Goal: Task Accomplishment & Management: Complete application form

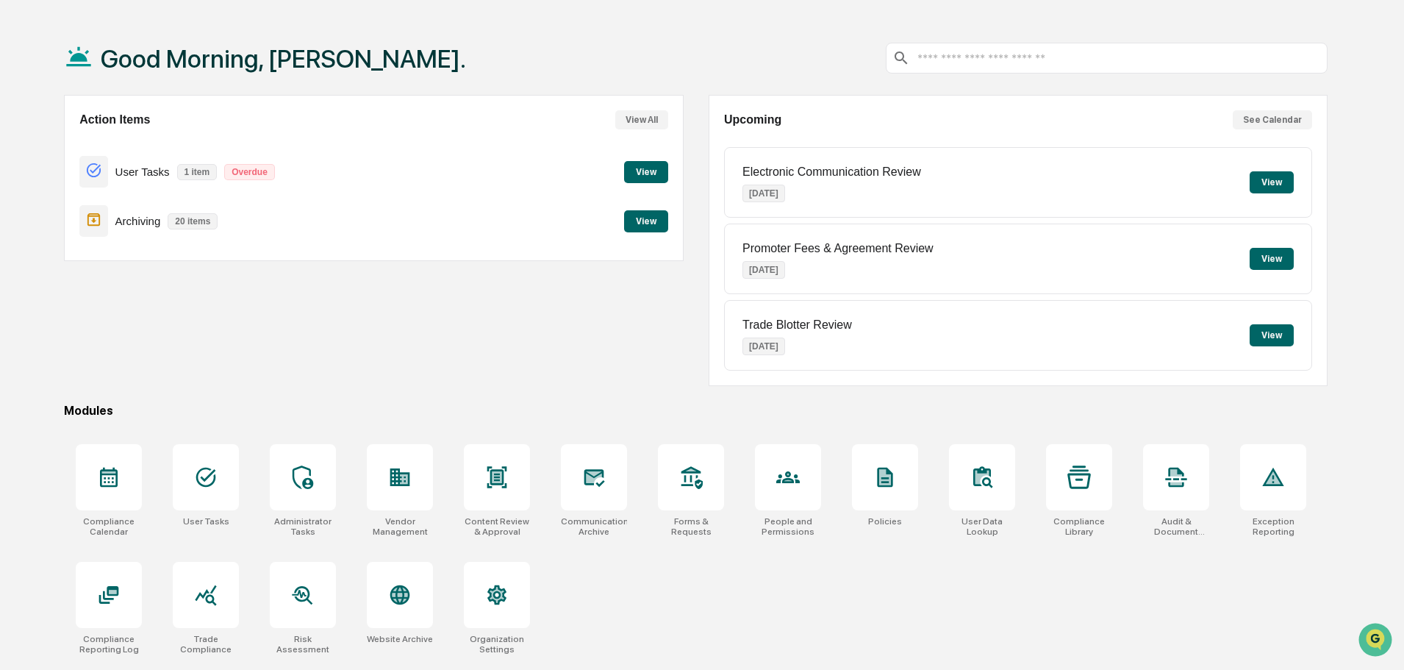
scroll to position [70, 0]
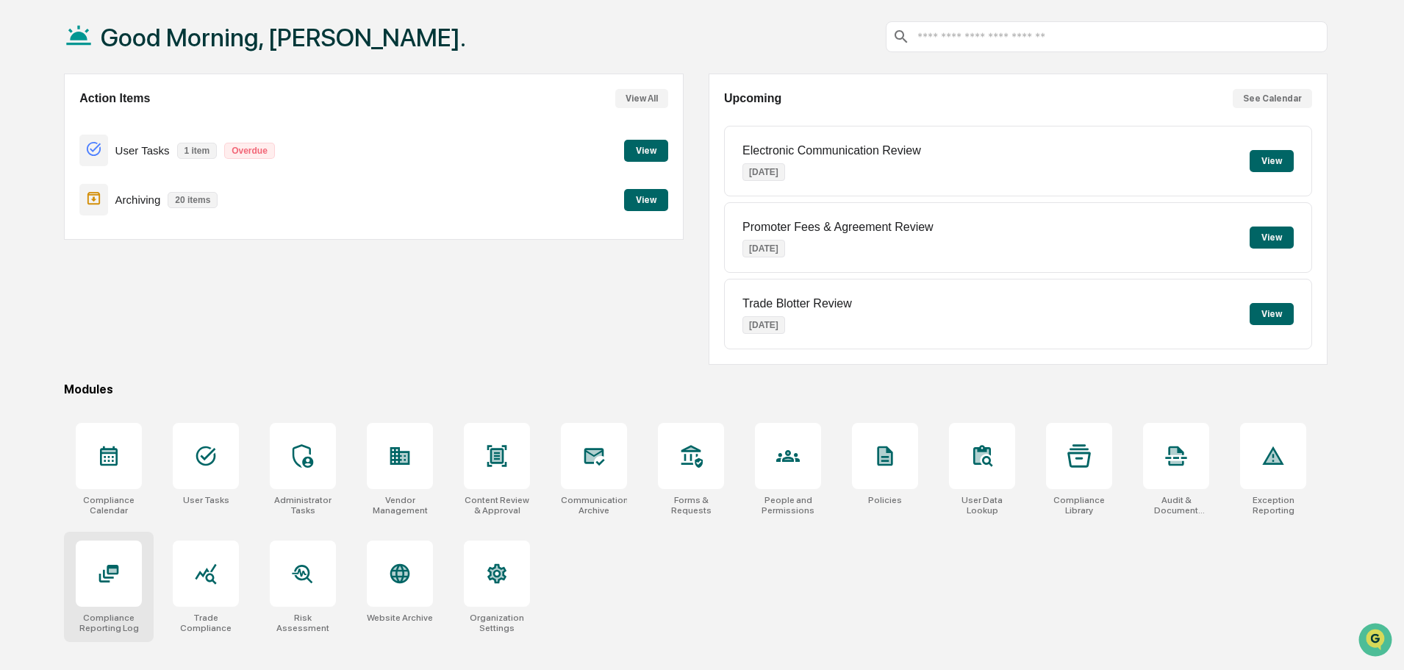
click at [118, 567] on icon at bounding box center [109, 573] width 20 height 18
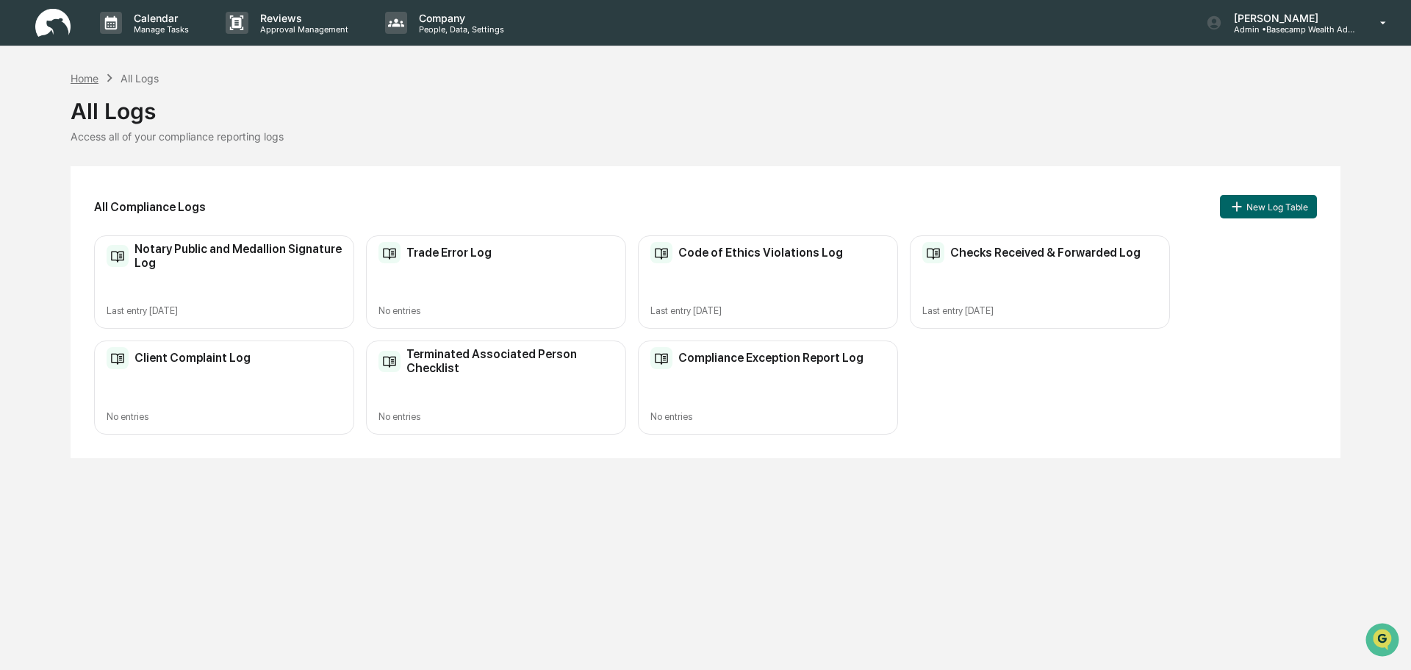
click at [80, 75] on div "Home" at bounding box center [85, 78] width 28 height 12
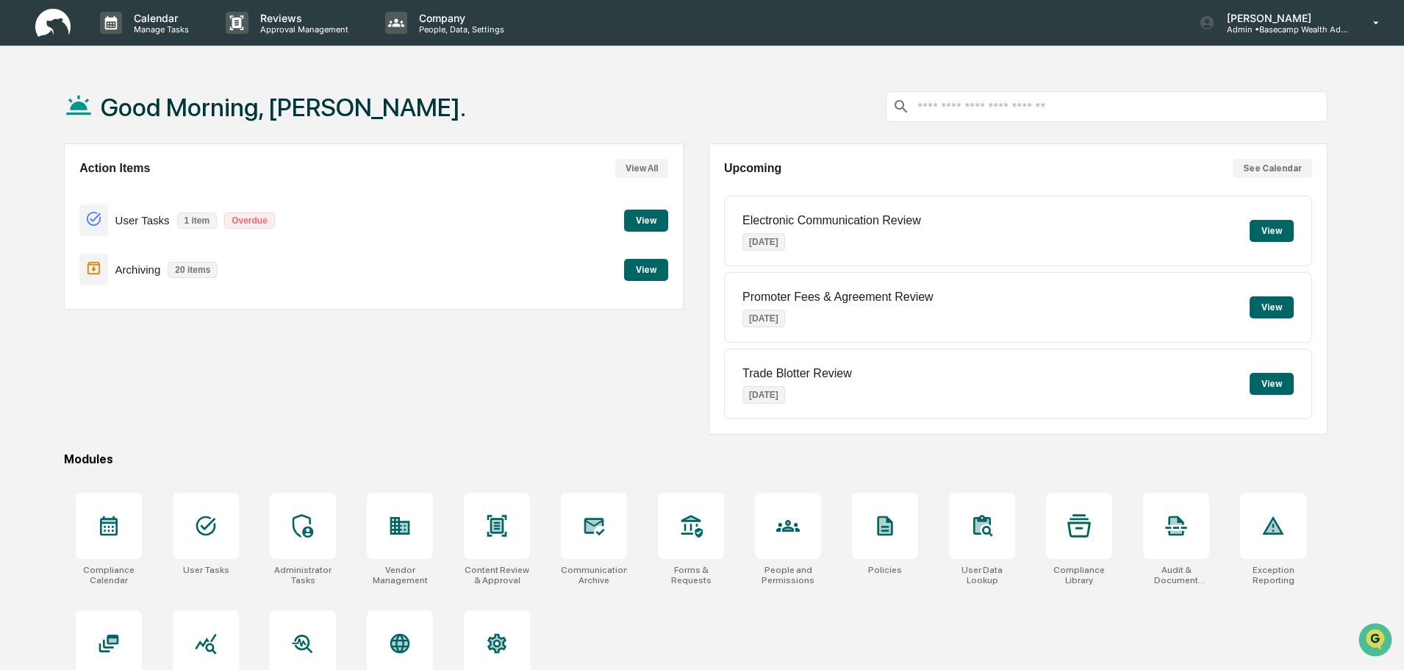
click at [649, 221] on button "View" at bounding box center [646, 220] width 44 height 22
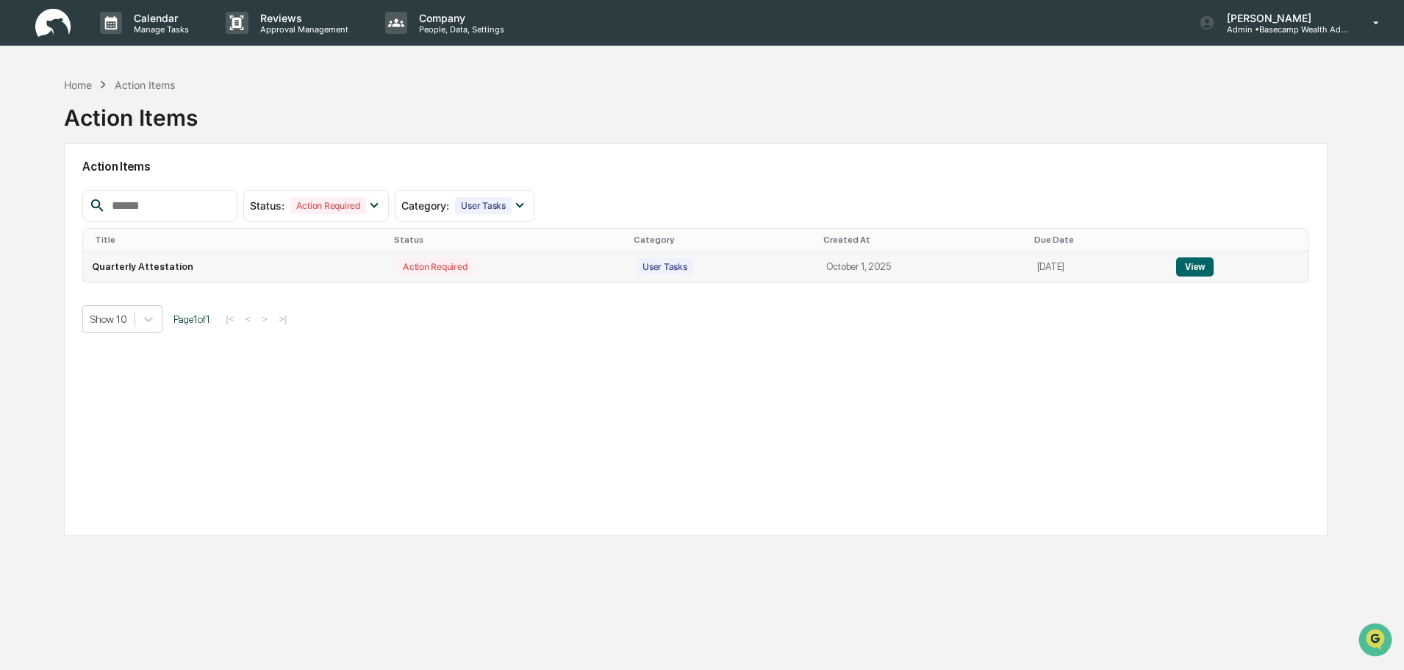
click at [1200, 264] on button "View" at bounding box center [1194, 266] width 37 height 19
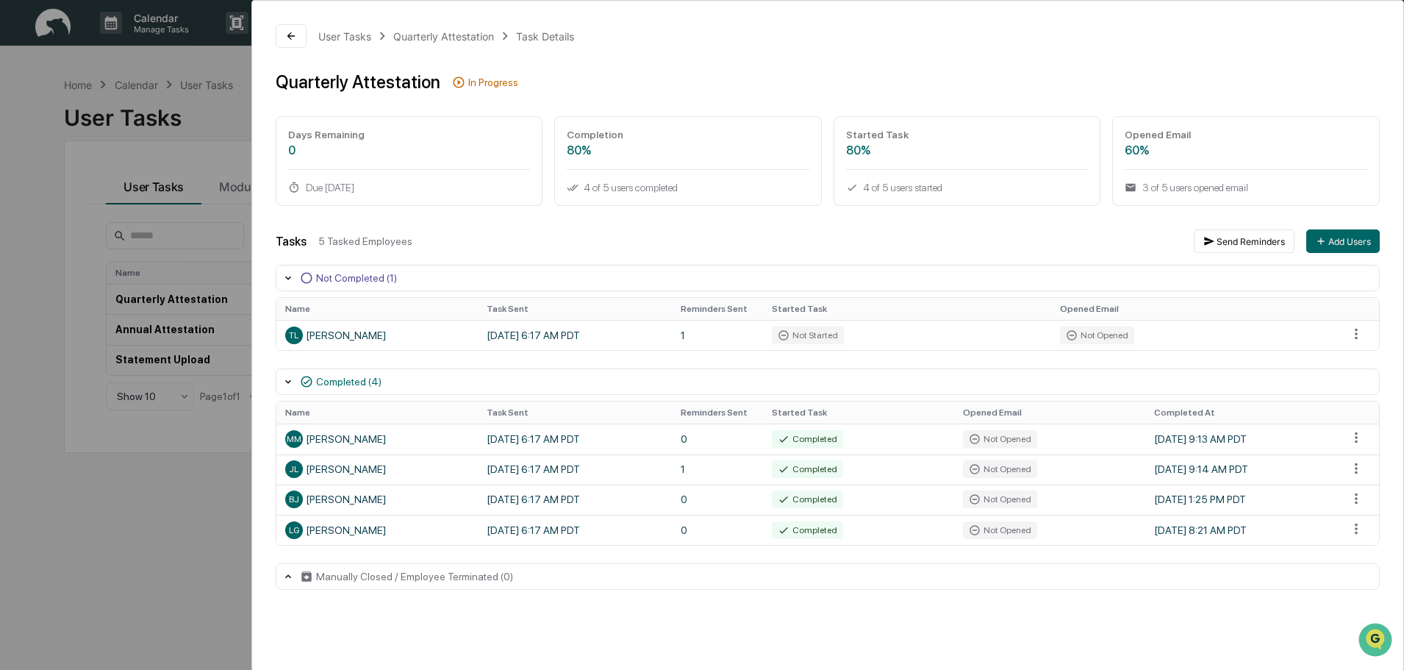
click at [287, 277] on icon at bounding box center [288, 278] width 6 height 4
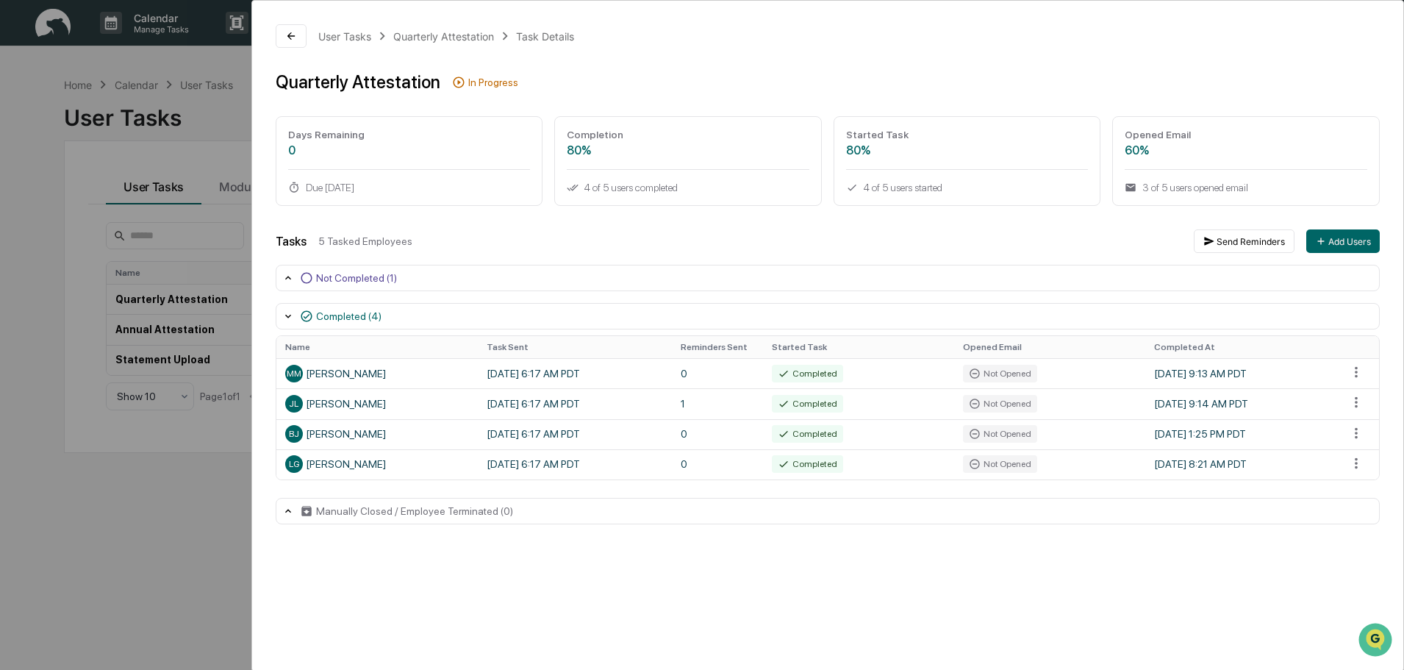
click at [287, 277] on icon at bounding box center [288, 278] width 12 height 12
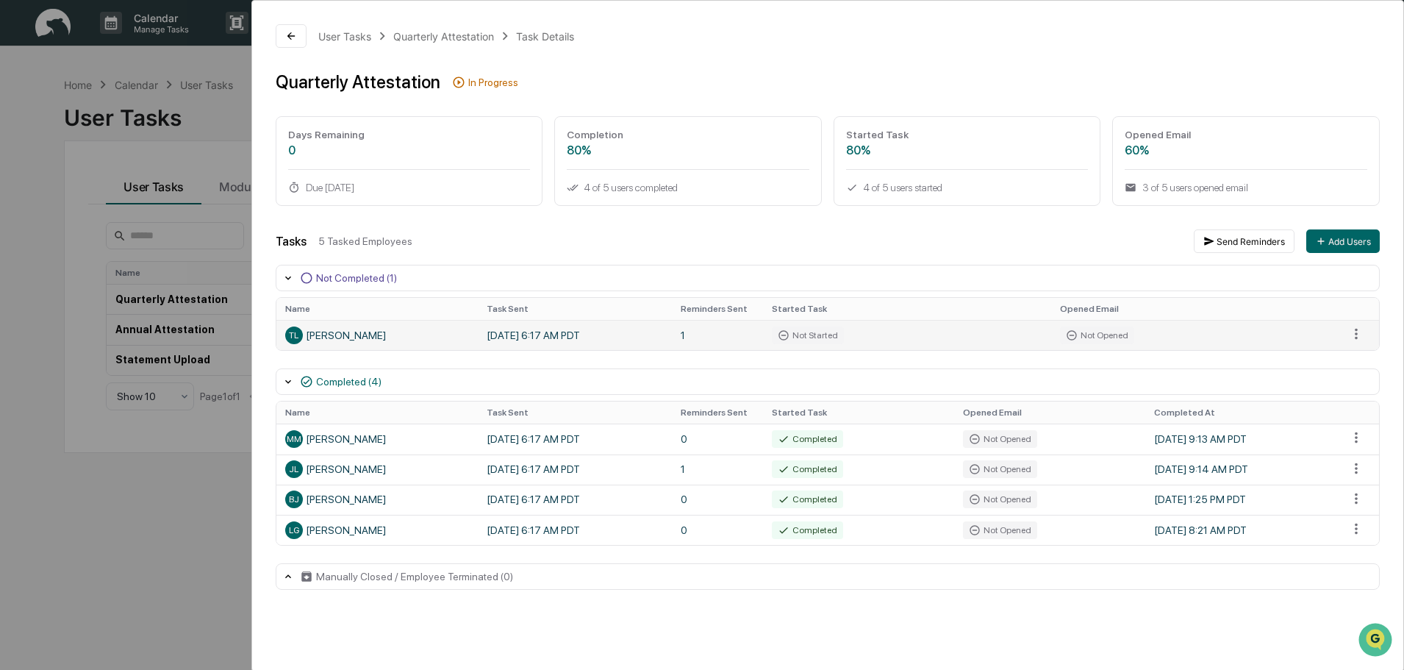
click at [334, 339] on div "TL [PERSON_NAME]" at bounding box center [377, 335] width 184 height 18
click at [1358, 334] on html "Calendar Manage Tasks Reviews Approval Management Company People, Data, Setting…" at bounding box center [702, 335] width 1404 height 670
click at [571, 334] on html "Calendar Manage Tasks Reviews Approval Management Company People, Data, Setting…" at bounding box center [705, 335] width 1411 height 670
click at [571, 334] on td "[DATE] 6:17 AM PDT" at bounding box center [575, 335] width 194 height 30
click at [294, 37] on icon at bounding box center [291, 36] width 12 height 12
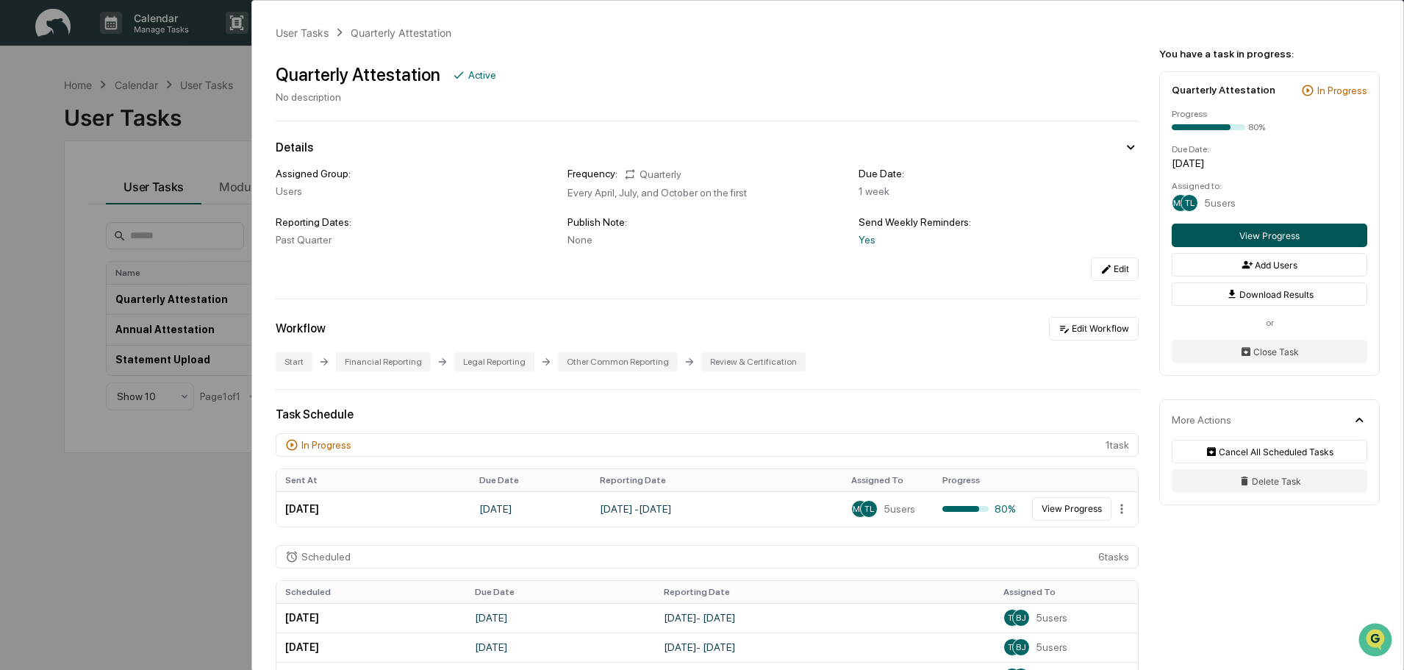
click at [1280, 237] on button "View Progress" at bounding box center [1270, 235] width 196 height 24
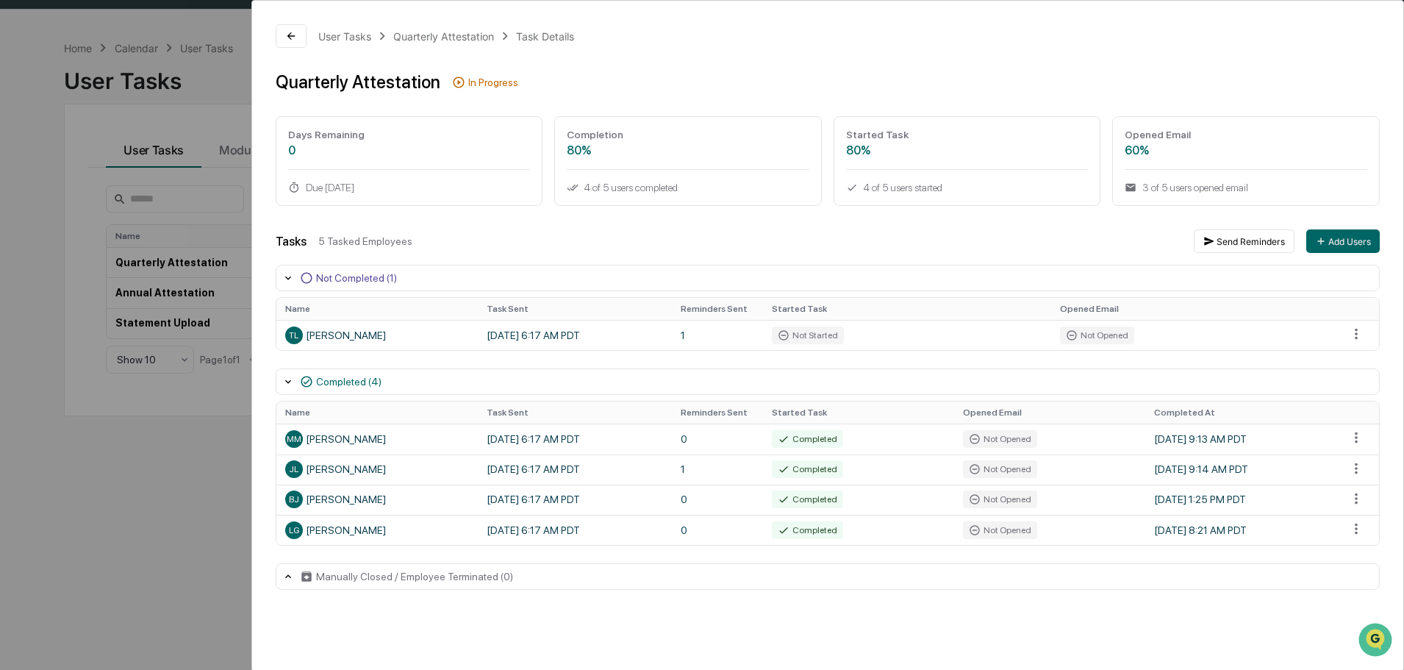
scroll to position [70, 0]
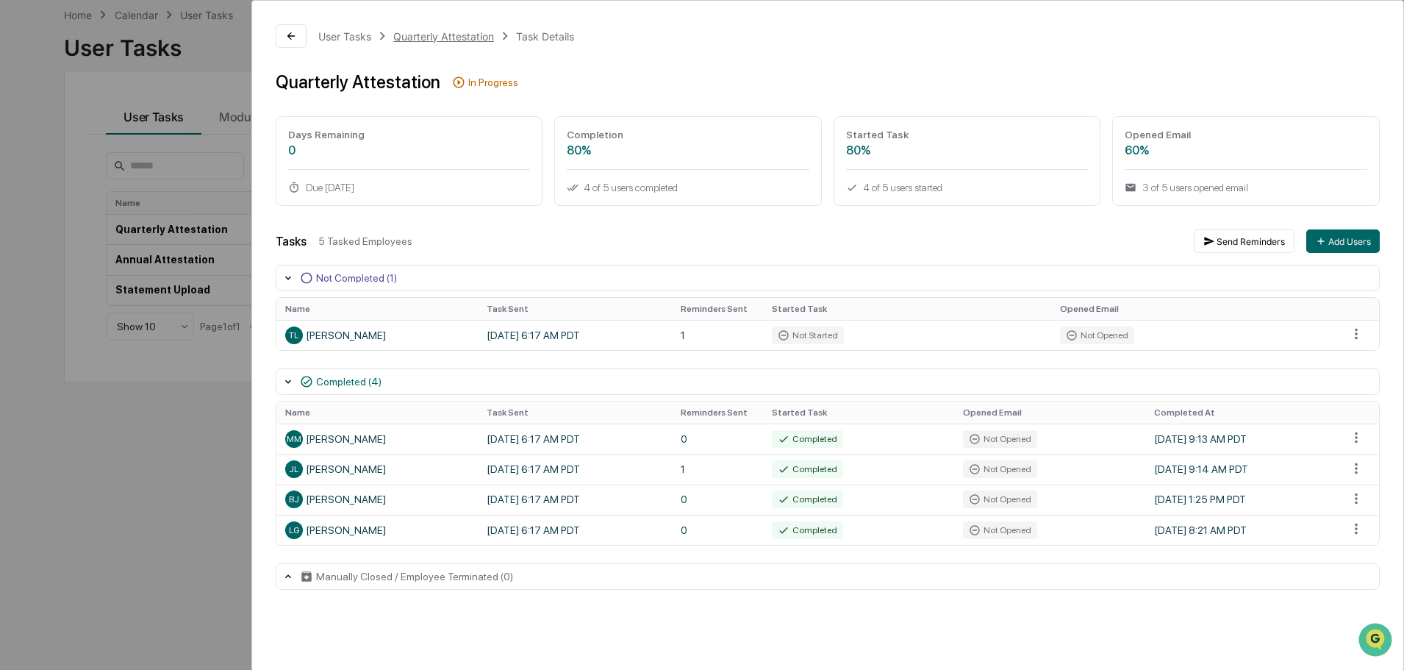
click at [445, 35] on div "Quarterly Attestation" at bounding box center [443, 36] width 101 height 12
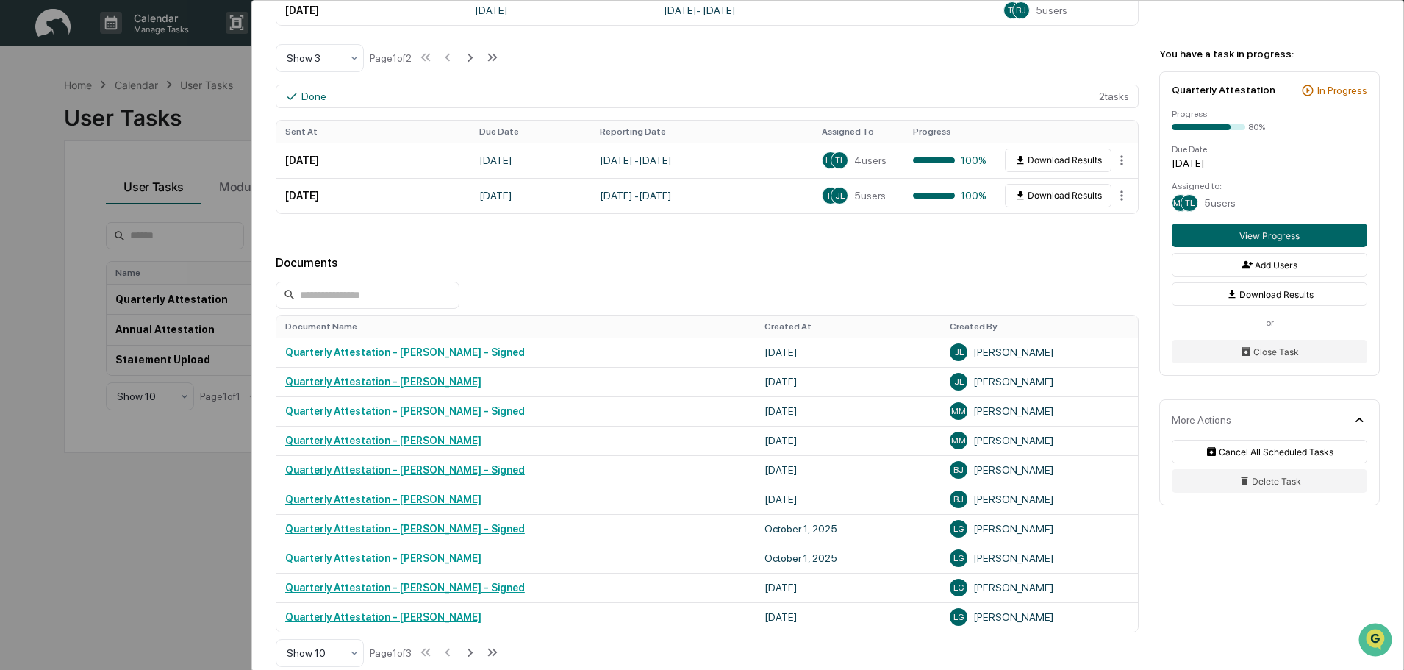
scroll to position [808, 0]
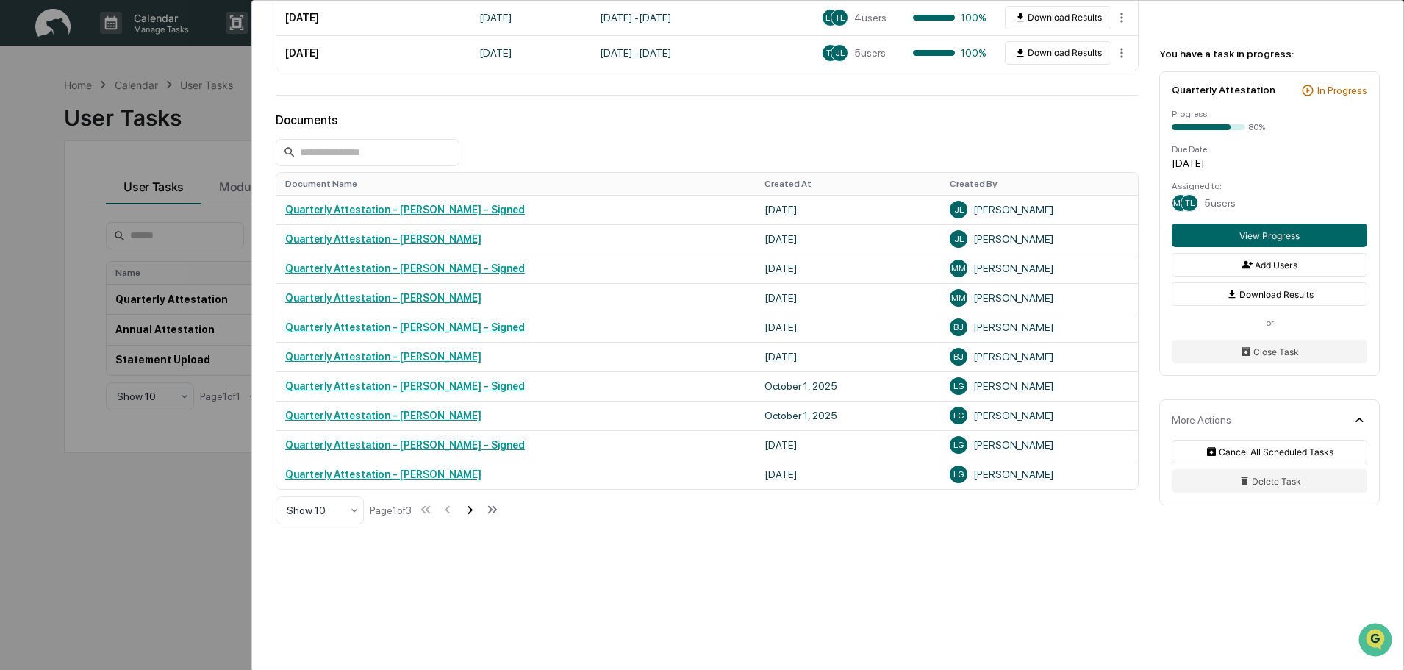
click at [478, 512] on icon at bounding box center [470, 509] width 16 height 16
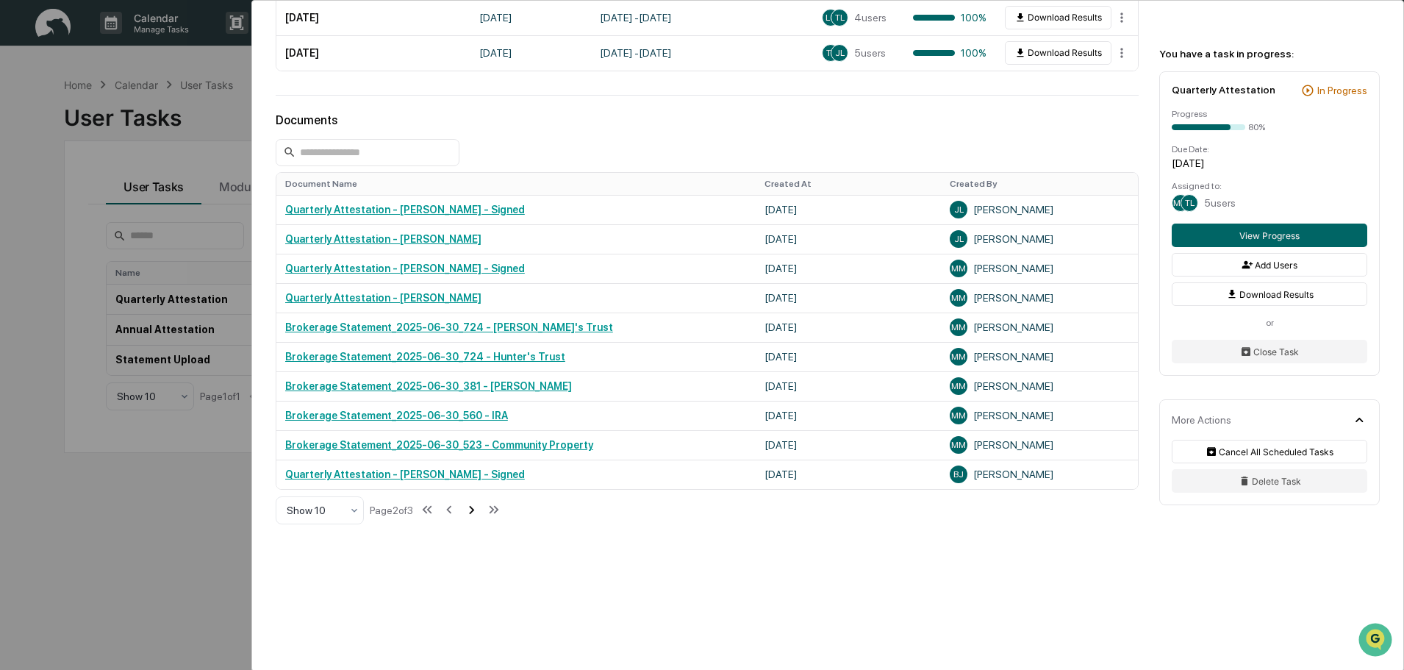
click at [474, 512] on icon at bounding box center [471, 510] width 5 height 8
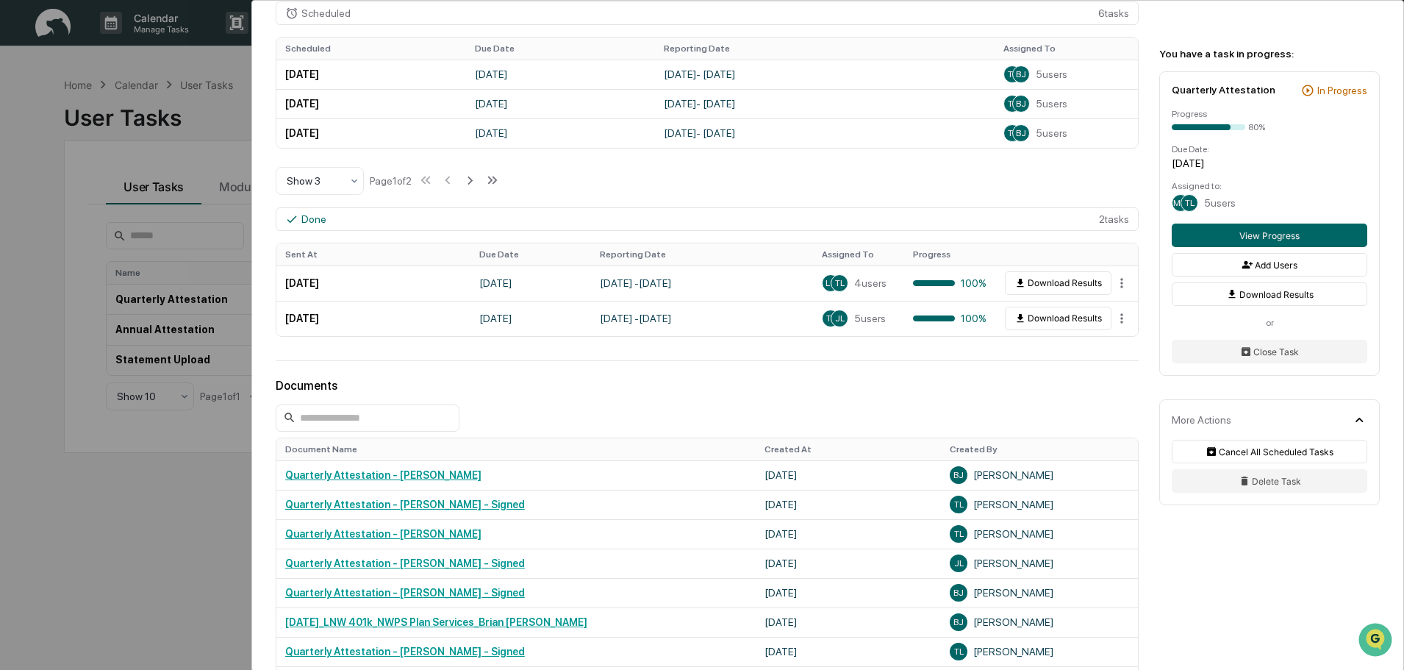
scroll to position [752, 0]
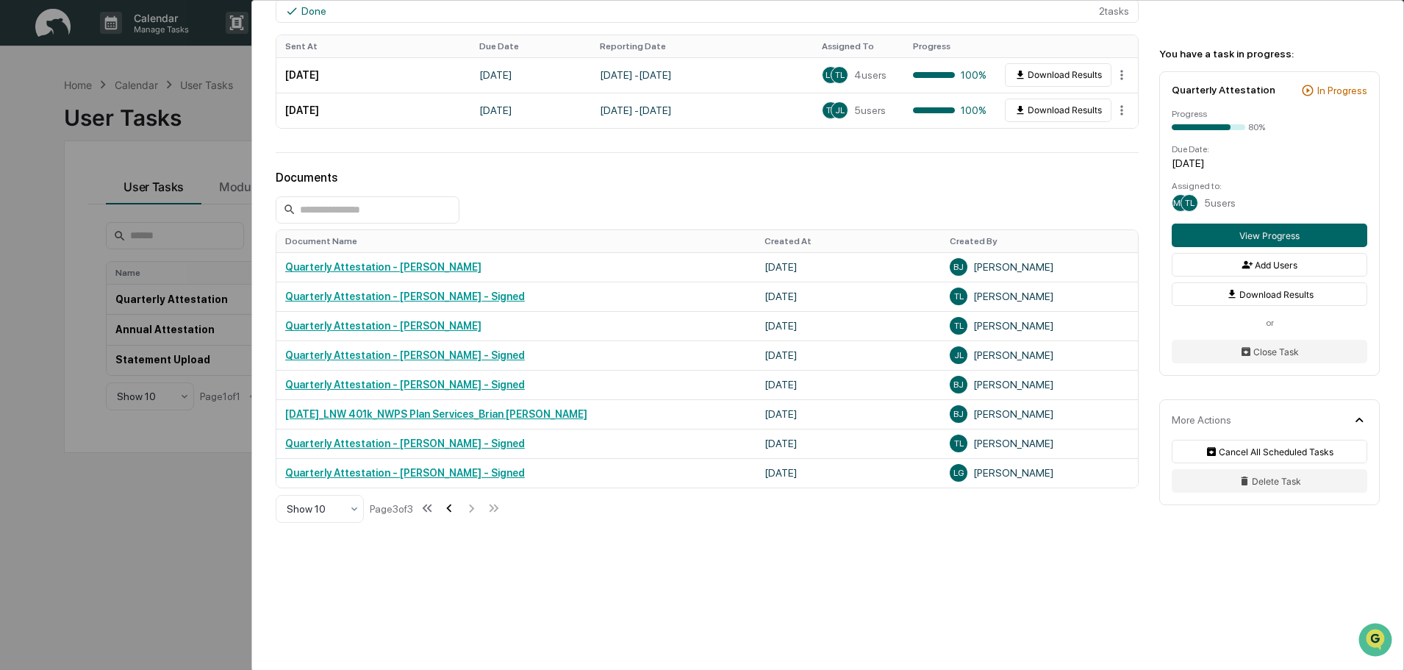
click at [452, 512] on icon at bounding box center [449, 508] width 5 height 8
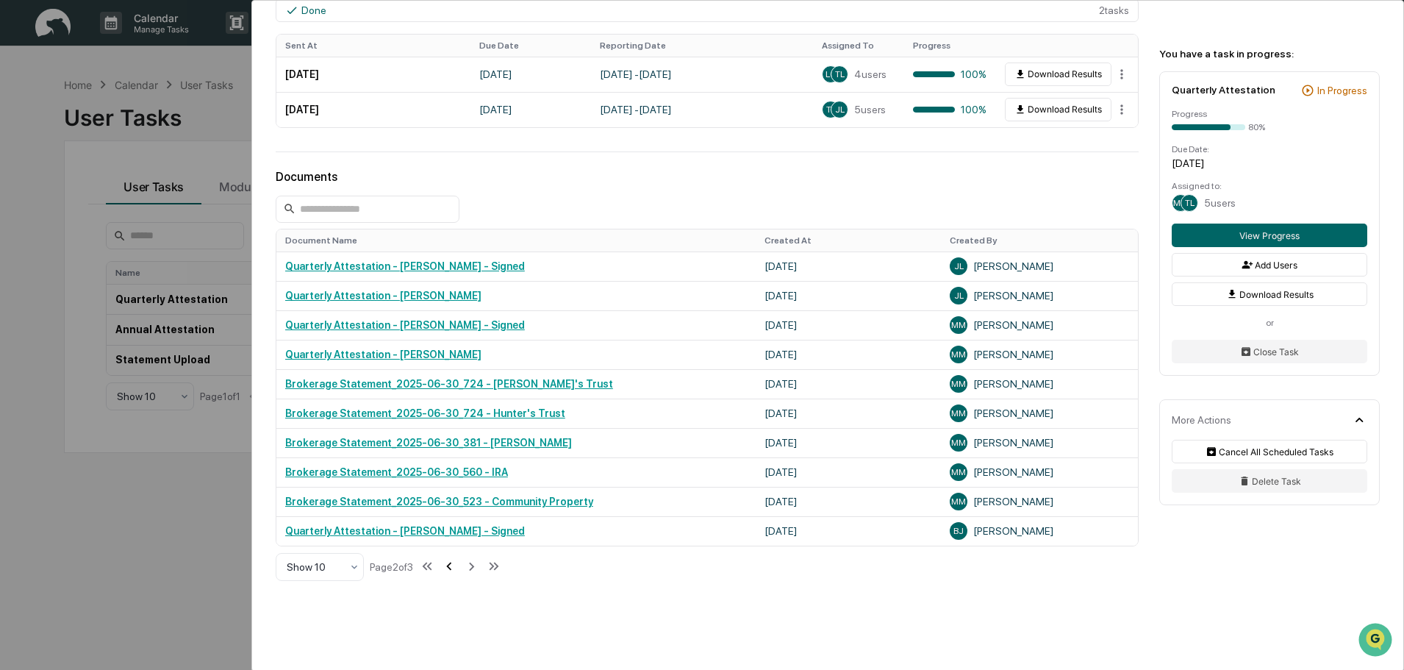
click at [456, 512] on td "Brokerage Statement_2025-06-30_523 - Community Property" at bounding box center [515, 501] width 479 height 29
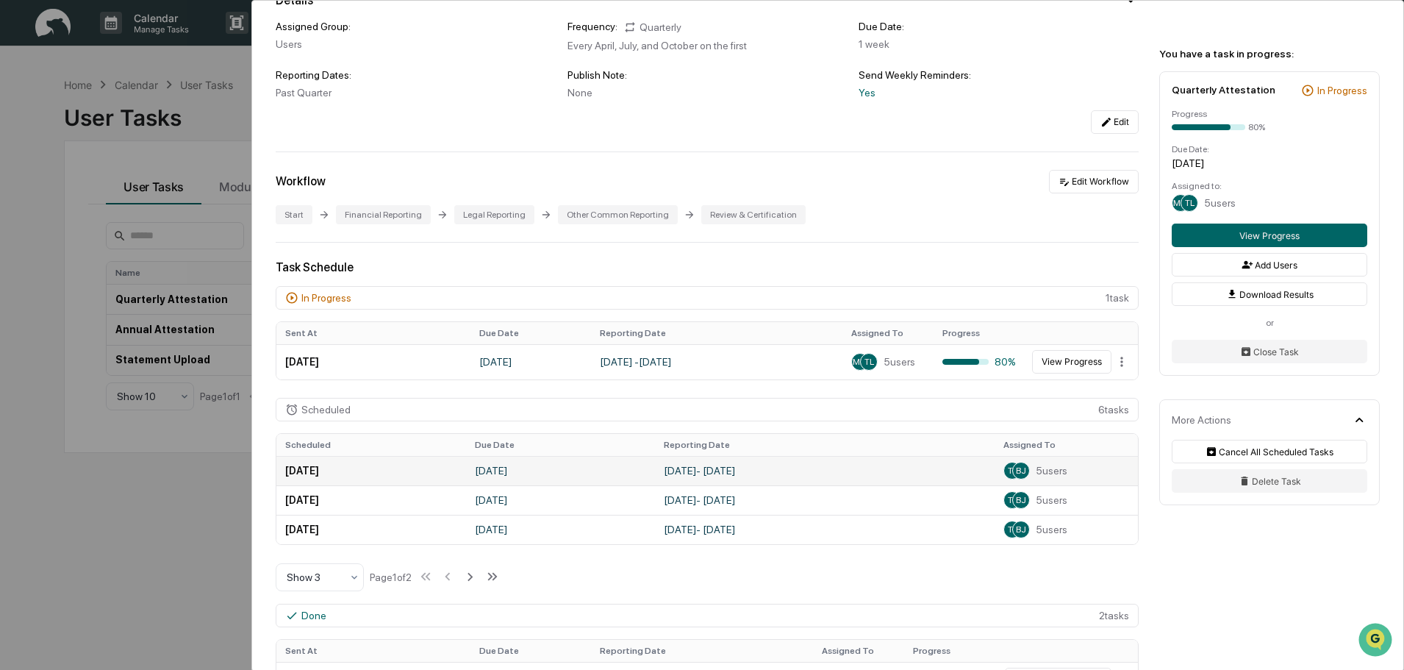
scroll to position [0, 0]
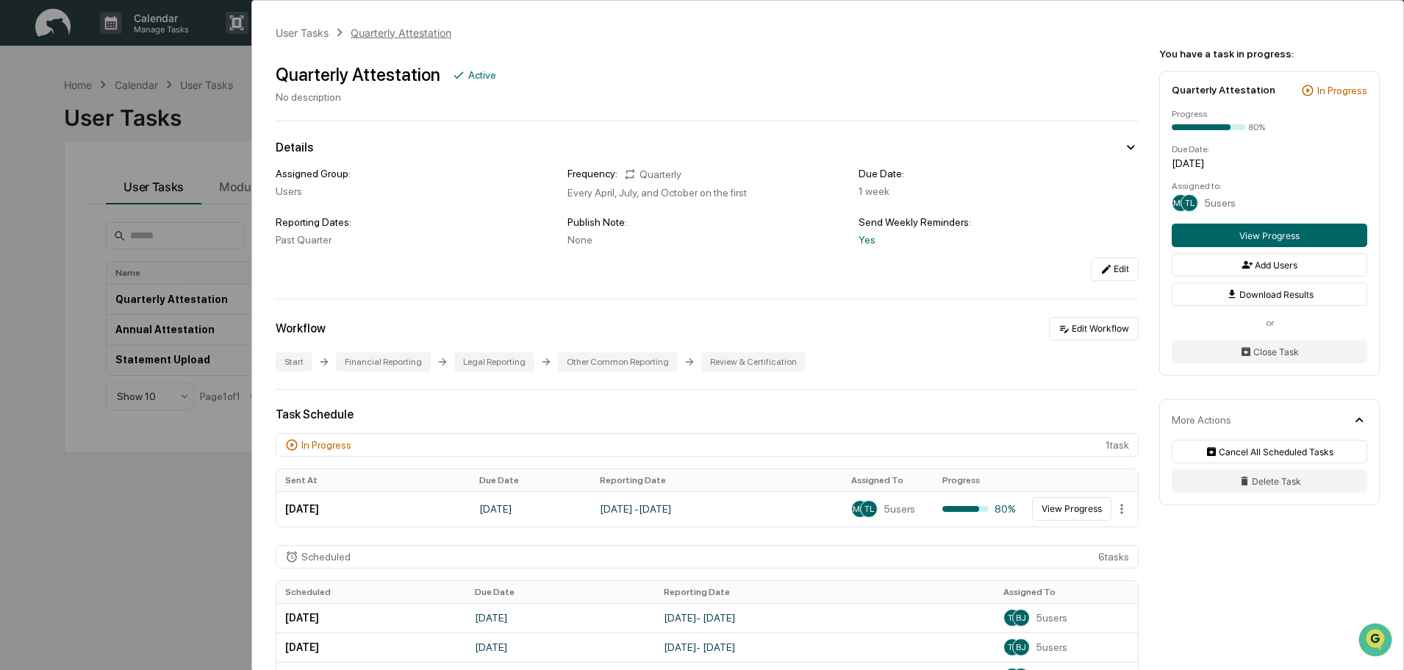
click at [379, 34] on div "Quarterly Attestation" at bounding box center [401, 32] width 101 height 12
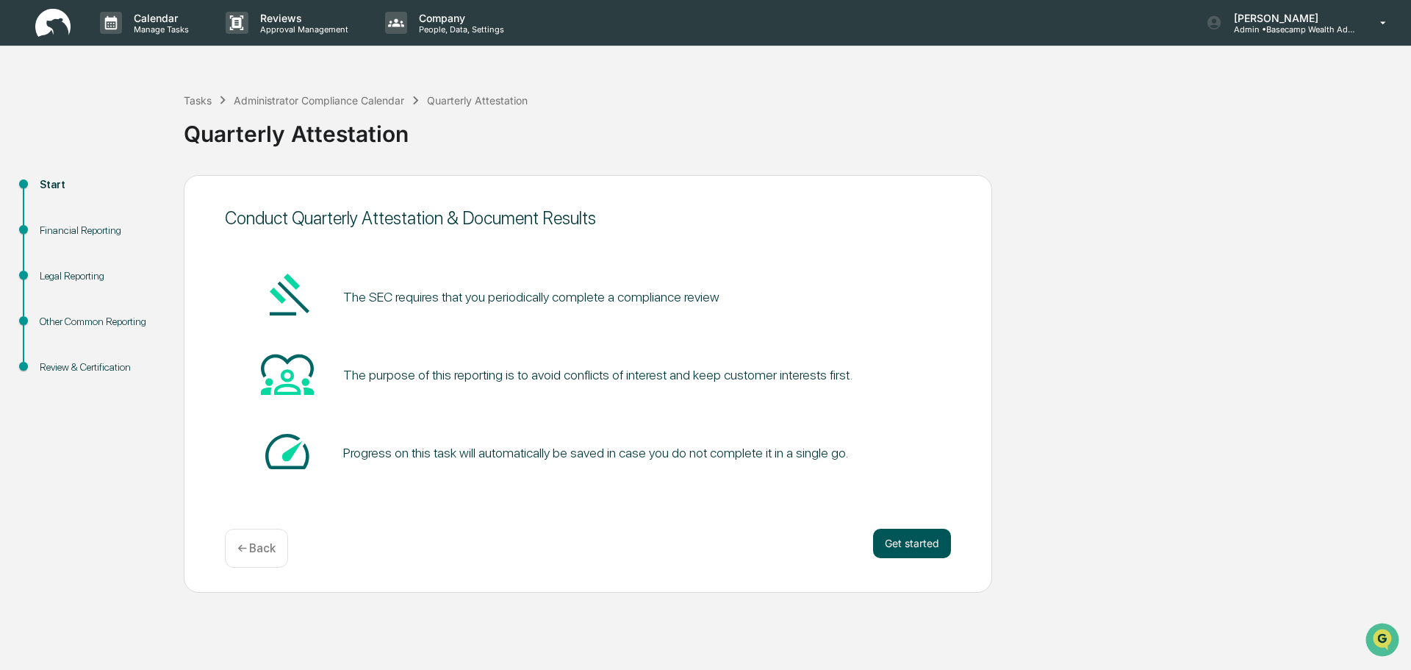
click at [919, 542] on button "Get started" at bounding box center [912, 542] width 78 height 29
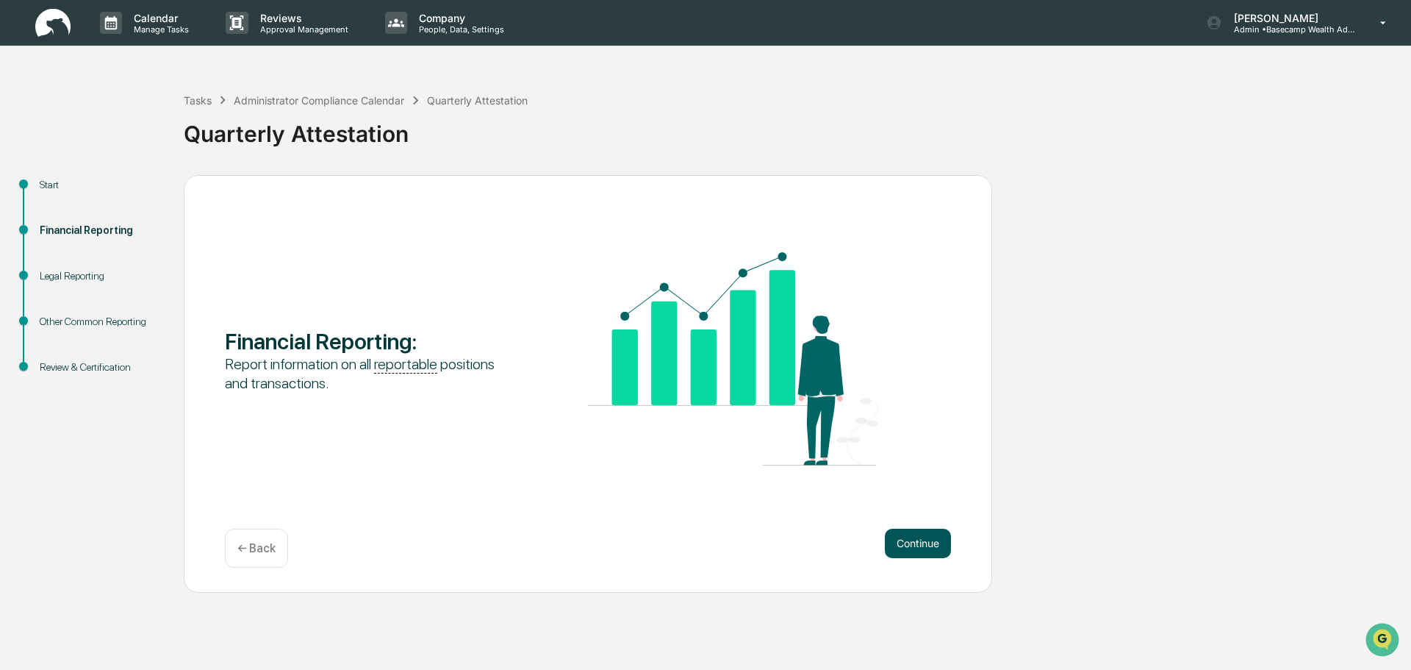
click at [917, 542] on button "Continue" at bounding box center [918, 542] width 66 height 29
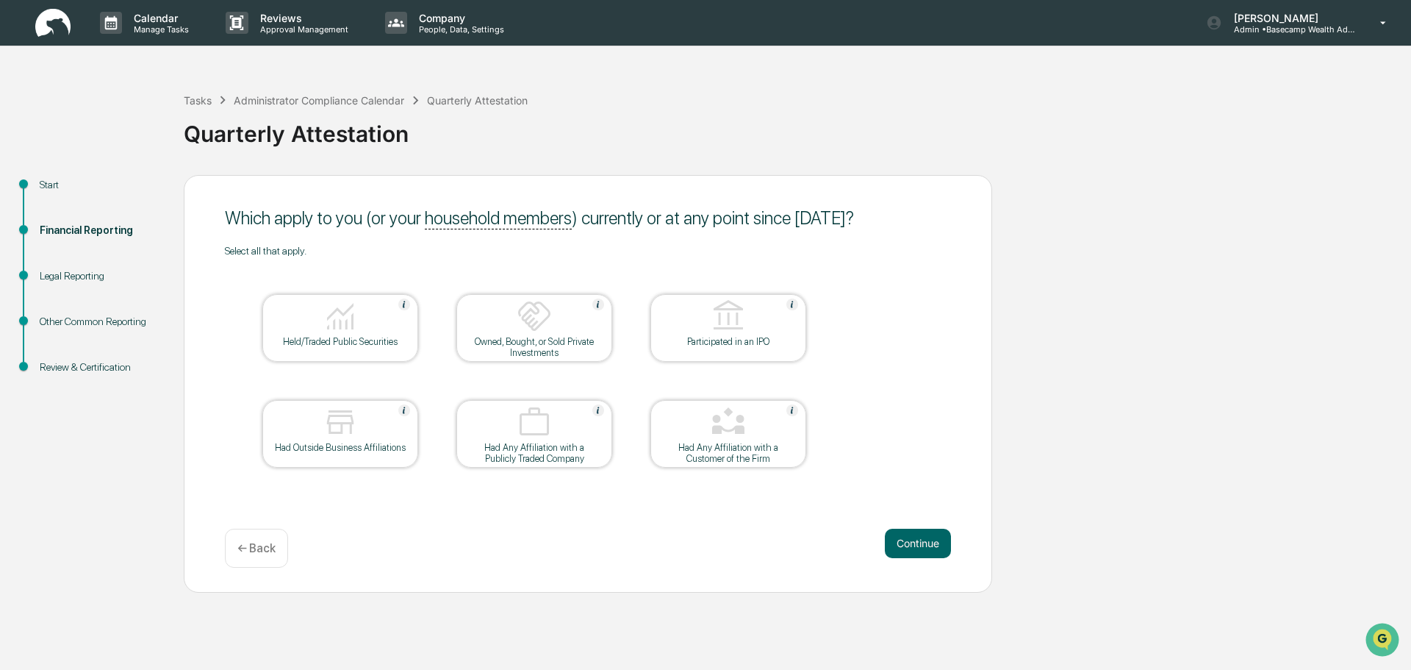
click at [348, 317] on img at bounding box center [340, 315] width 35 height 35
click at [510, 327] on div at bounding box center [534, 316] width 147 height 37
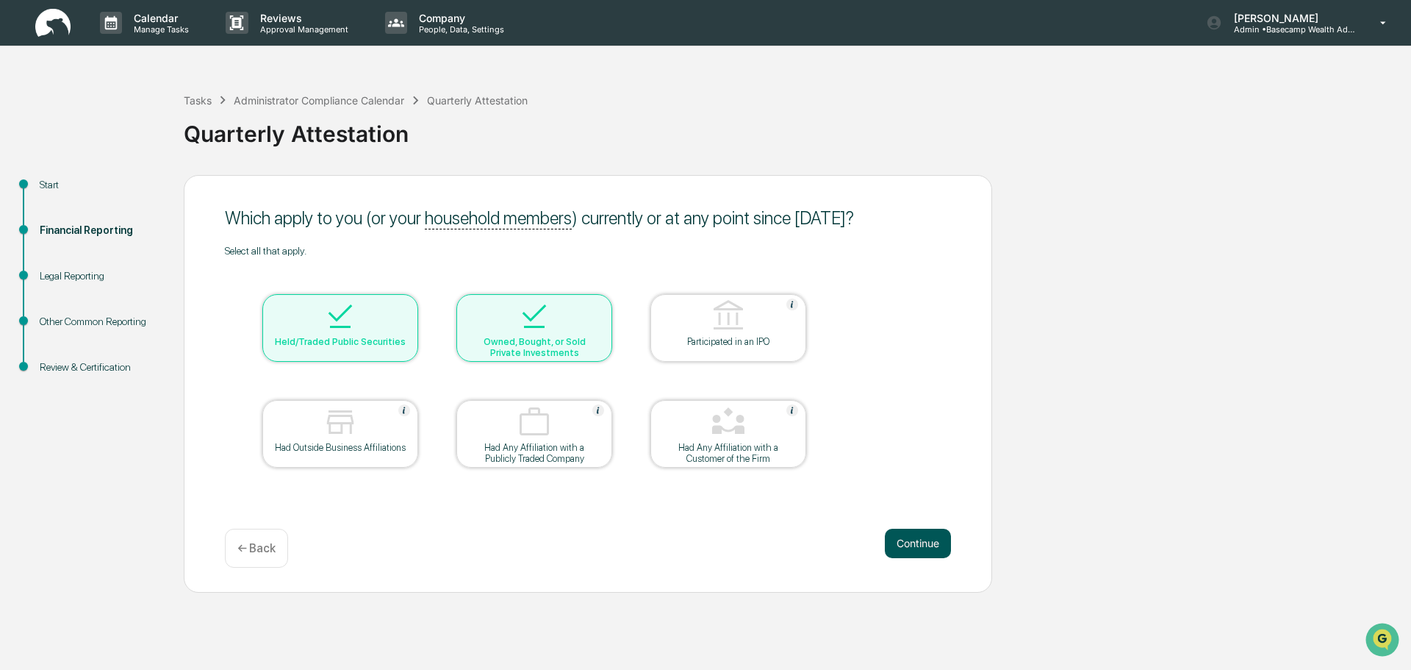
click at [911, 542] on button "Continue" at bounding box center [918, 542] width 66 height 29
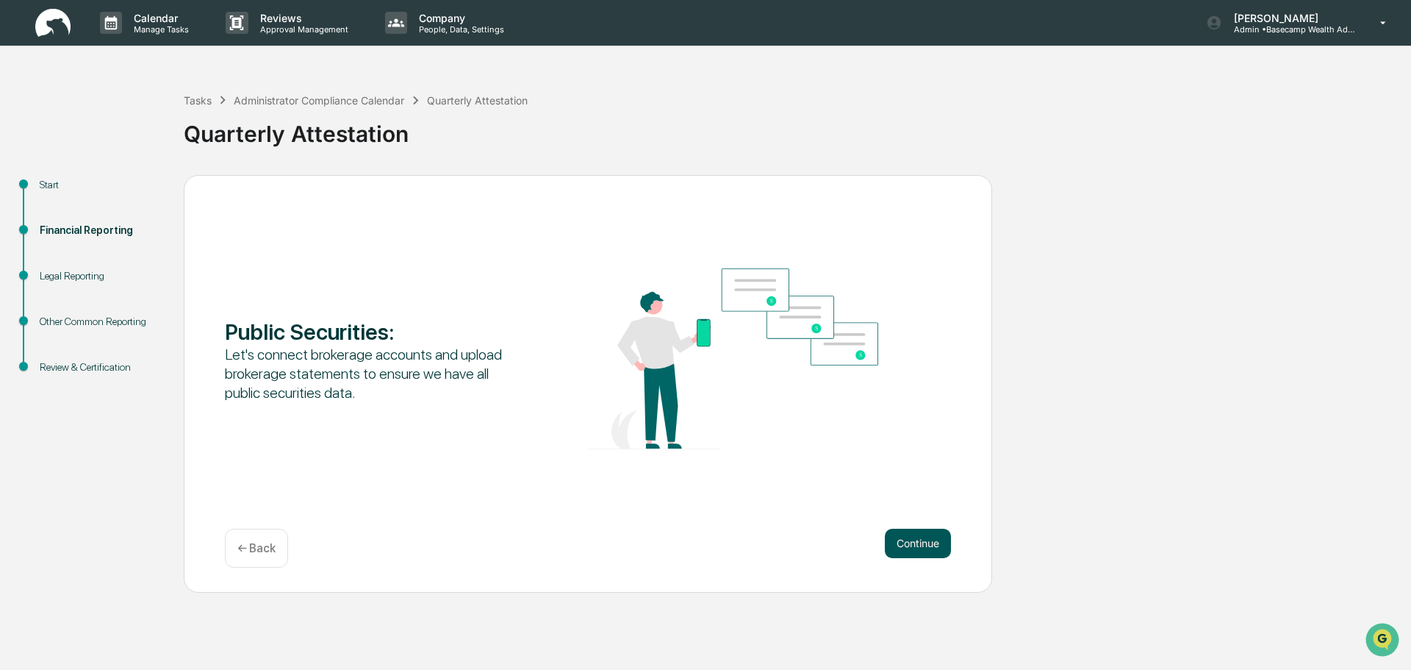
click at [905, 537] on button "Continue" at bounding box center [918, 542] width 66 height 29
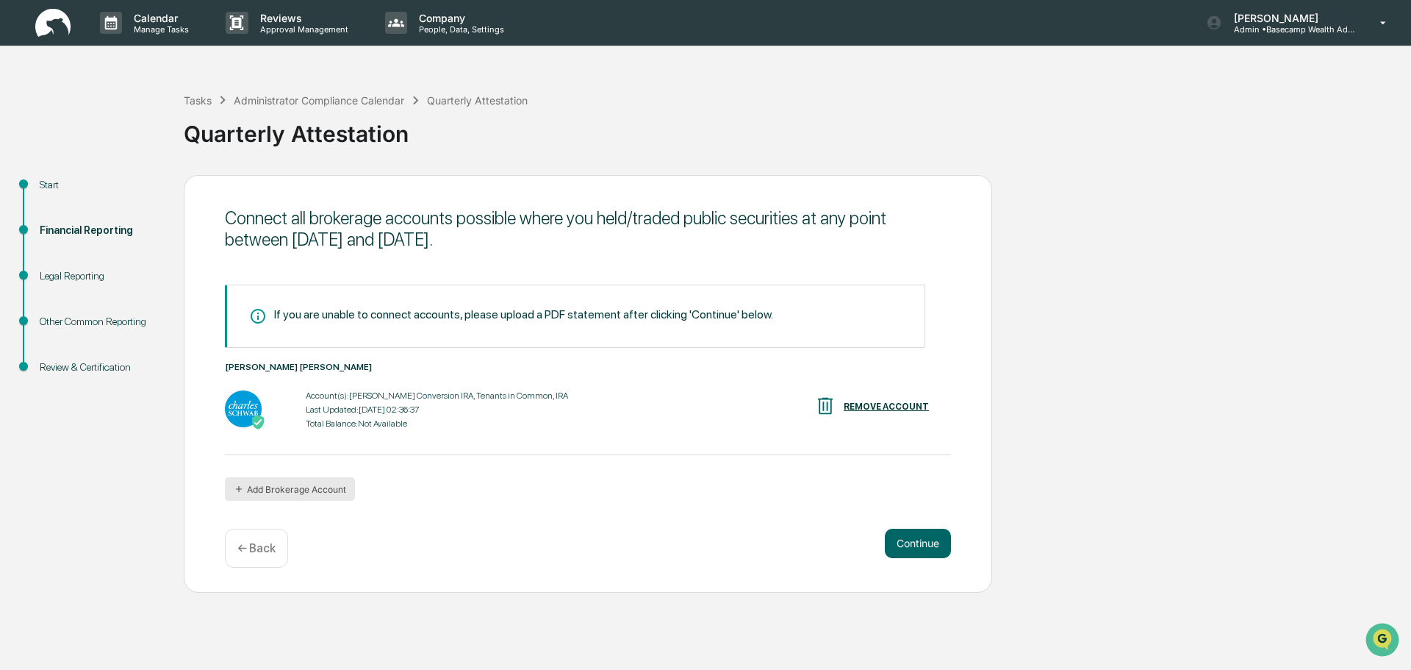
click at [308, 481] on button "Add Brokerage Account" at bounding box center [290, 489] width 130 height 24
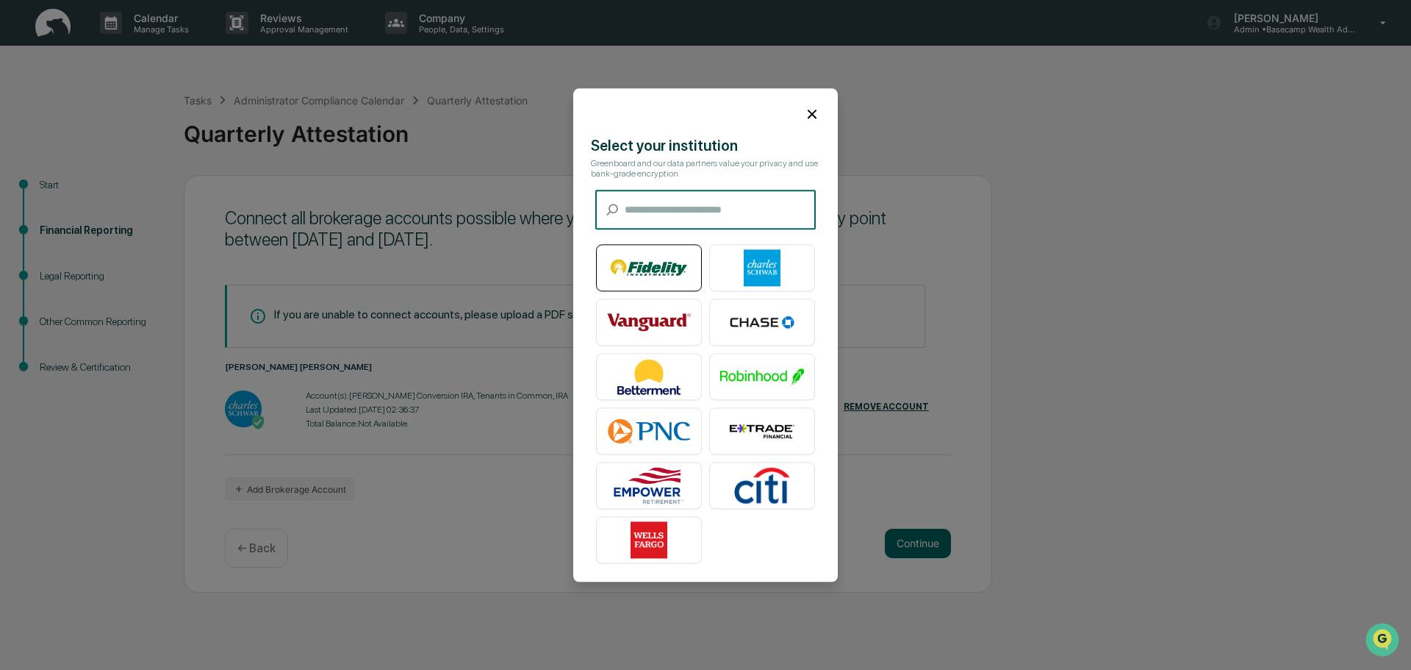
click at [654, 253] on img at bounding box center [649, 267] width 84 height 37
